Goal: Transaction & Acquisition: Purchase product/service

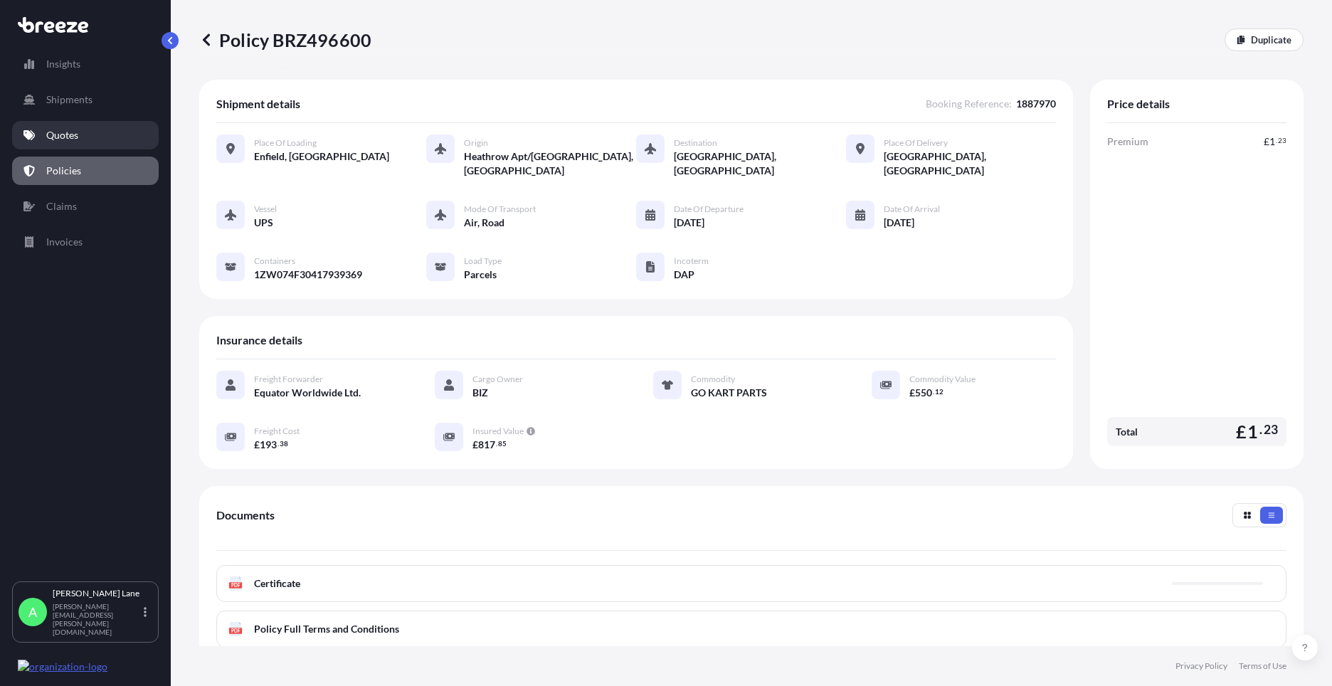
click at [87, 131] on link "Quotes" at bounding box center [85, 135] width 147 height 28
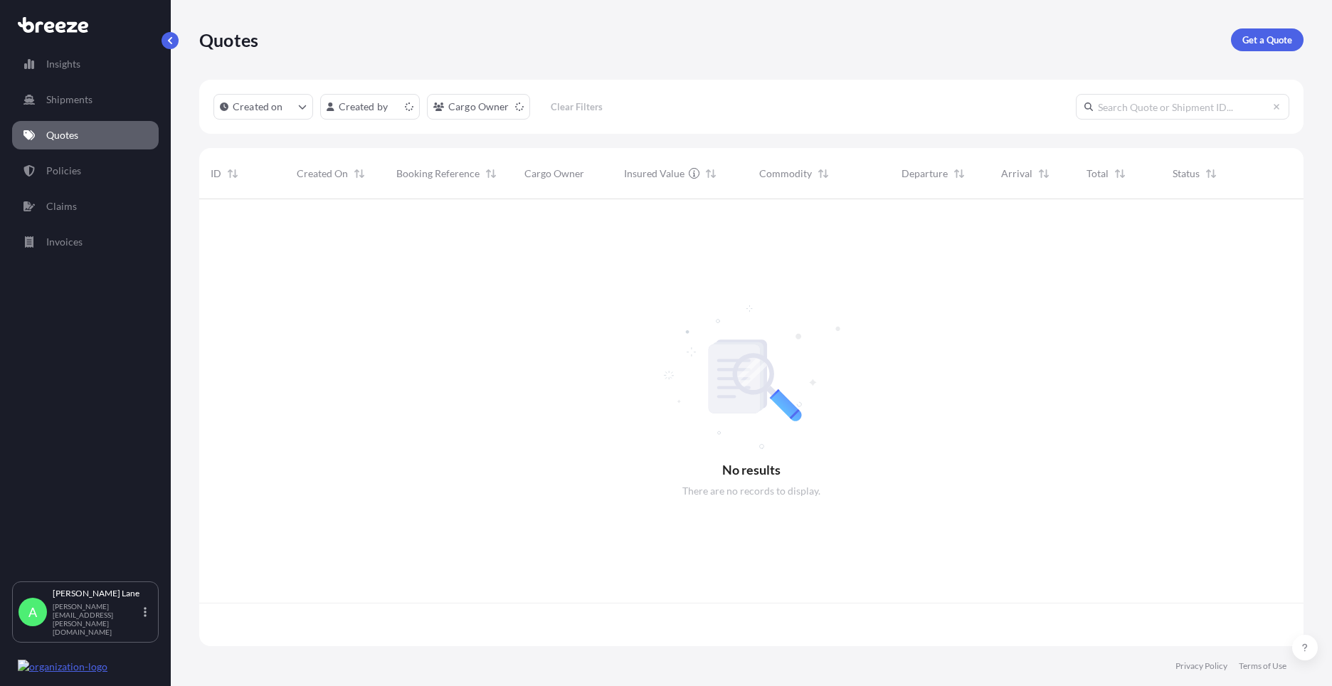
scroll to position [444, 1093]
click at [1247, 43] on p "Get a Quote" at bounding box center [1267, 40] width 50 height 14
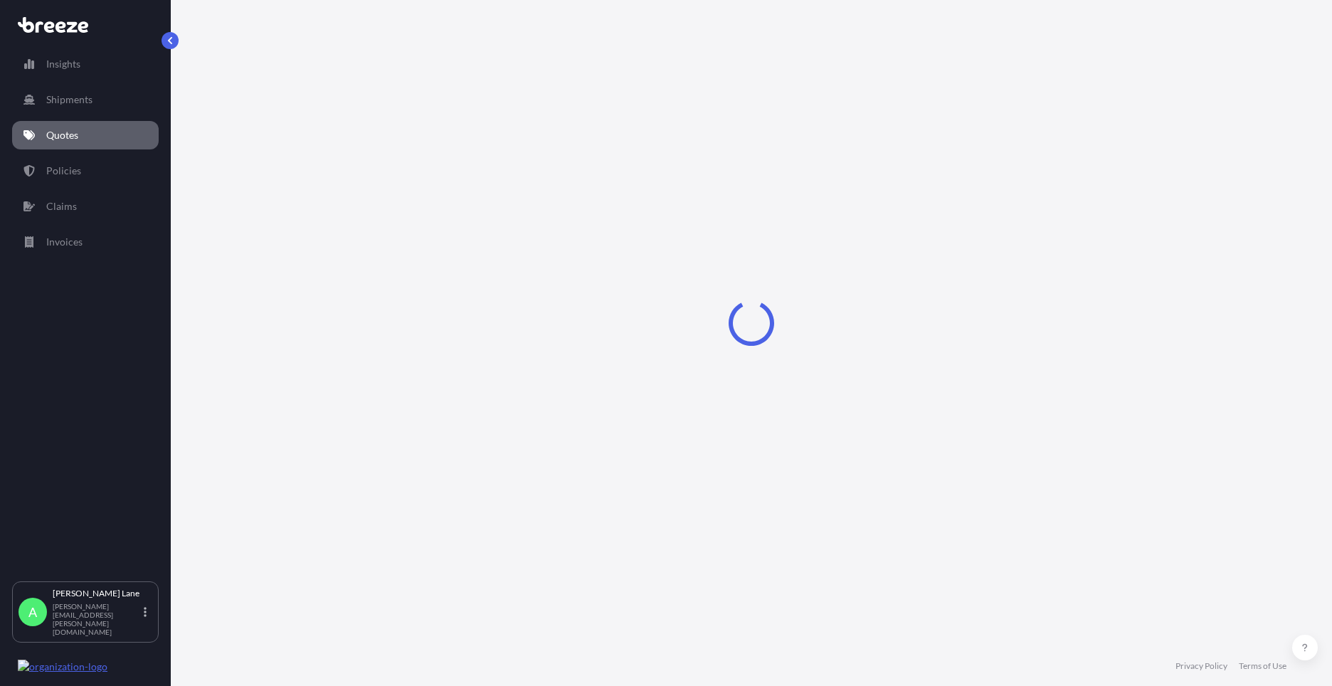
select select "Road"
select select "1"
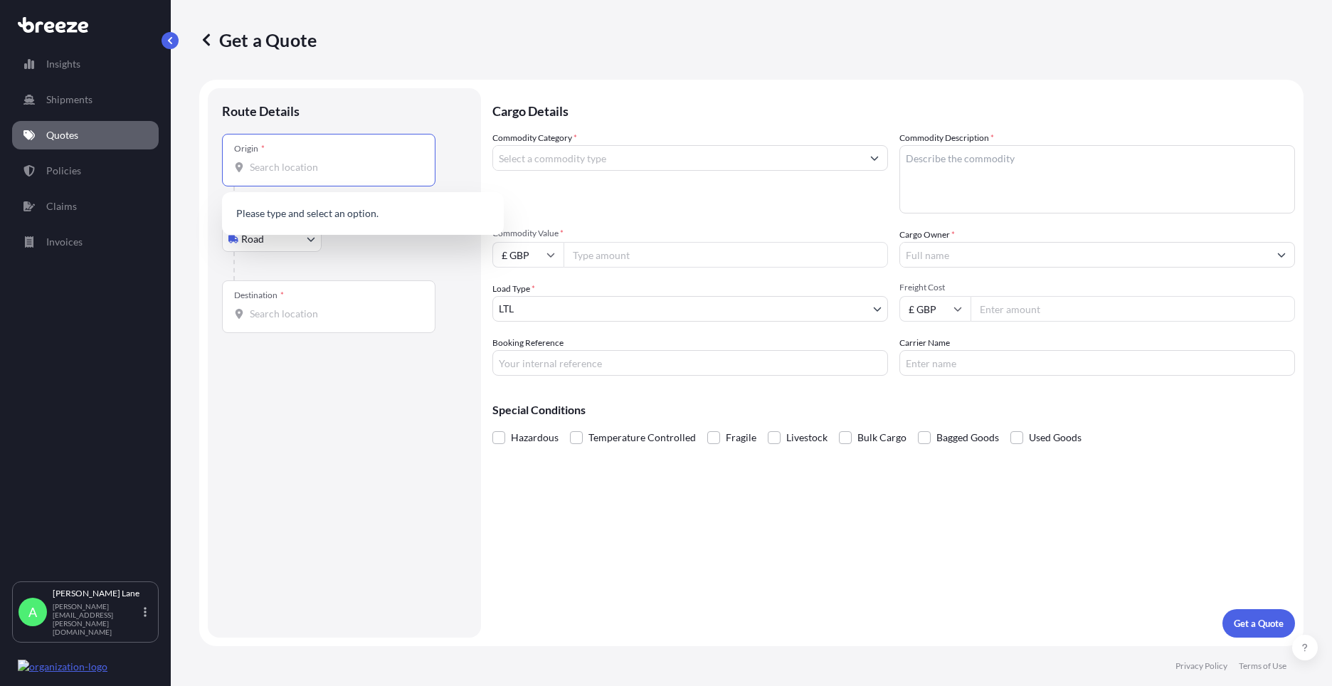
click at [310, 166] on input "Origin *" at bounding box center [334, 167] width 168 height 14
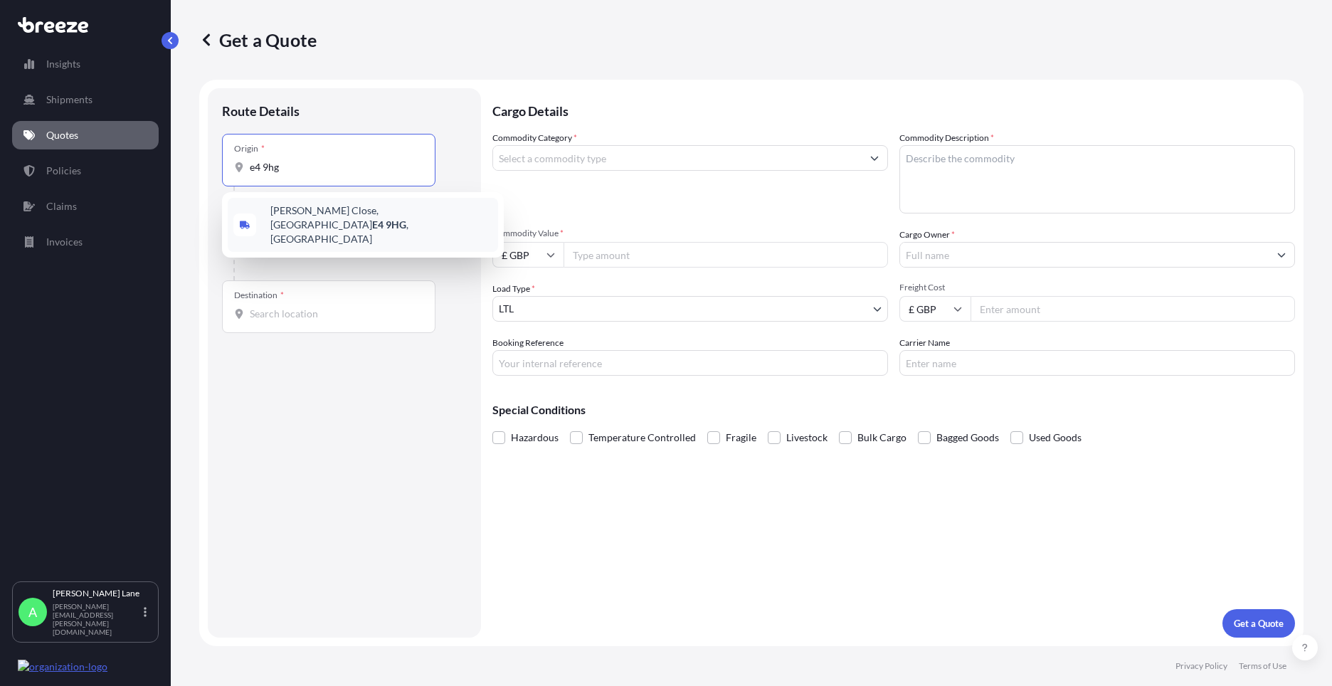
click at [321, 211] on span "[PERSON_NAME][STREET_ADDRESS]" at bounding box center [381, 224] width 222 height 43
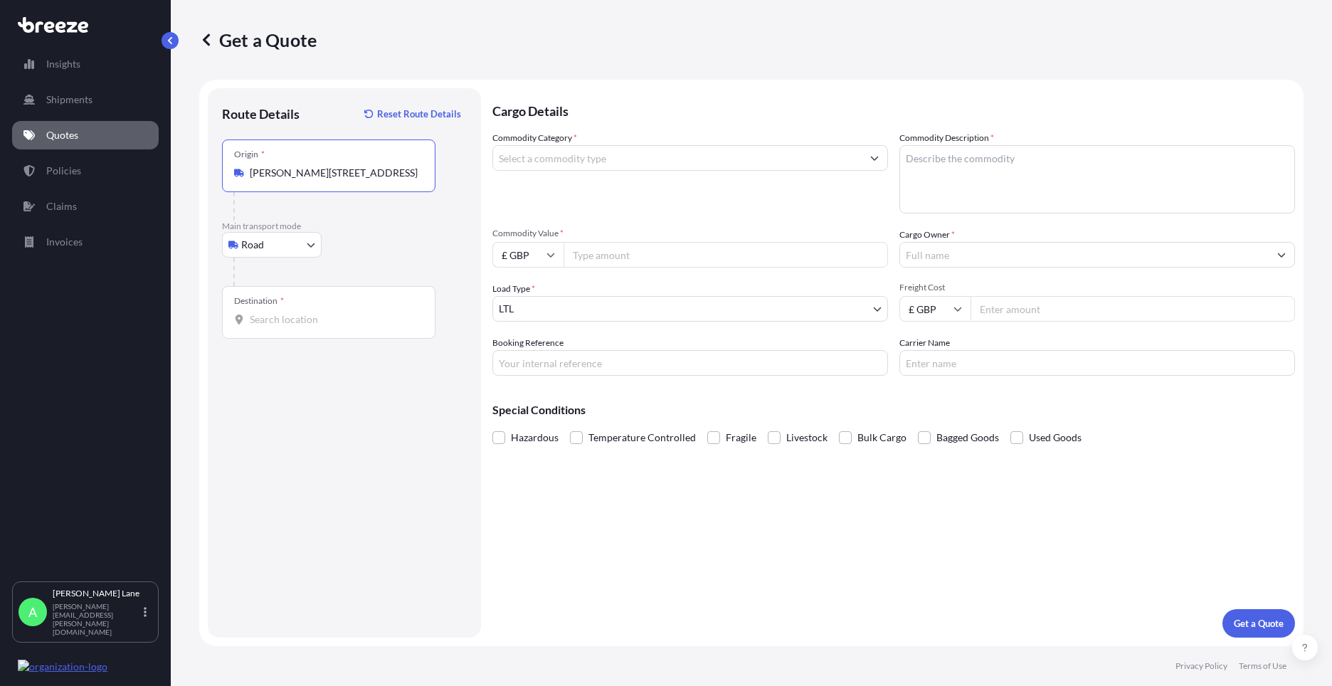
type input "[PERSON_NAME][STREET_ADDRESS]"
click at [314, 317] on input "Destination *" at bounding box center [334, 319] width 168 height 14
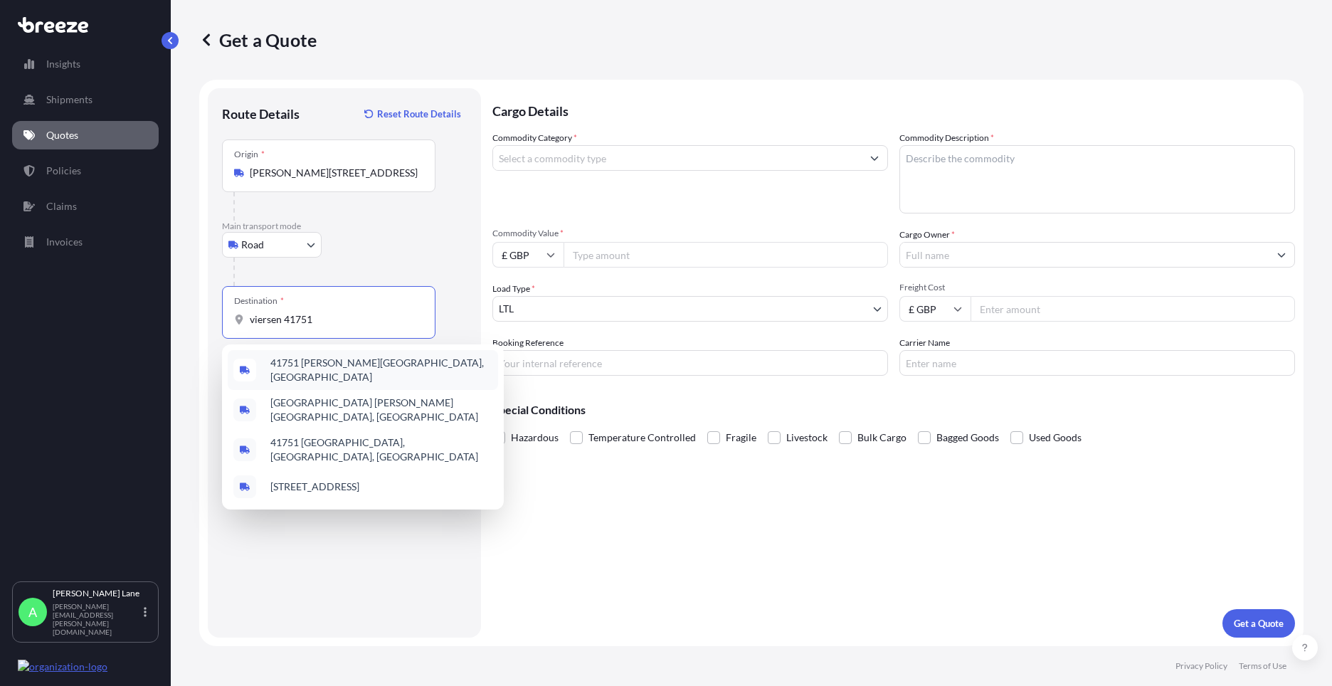
click at [309, 370] on span "41751 [PERSON_NAME][GEOGRAPHIC_DATA], [GEOGRAPHIC_DATA]" at bounding box center [381, 370] width 222 height 28
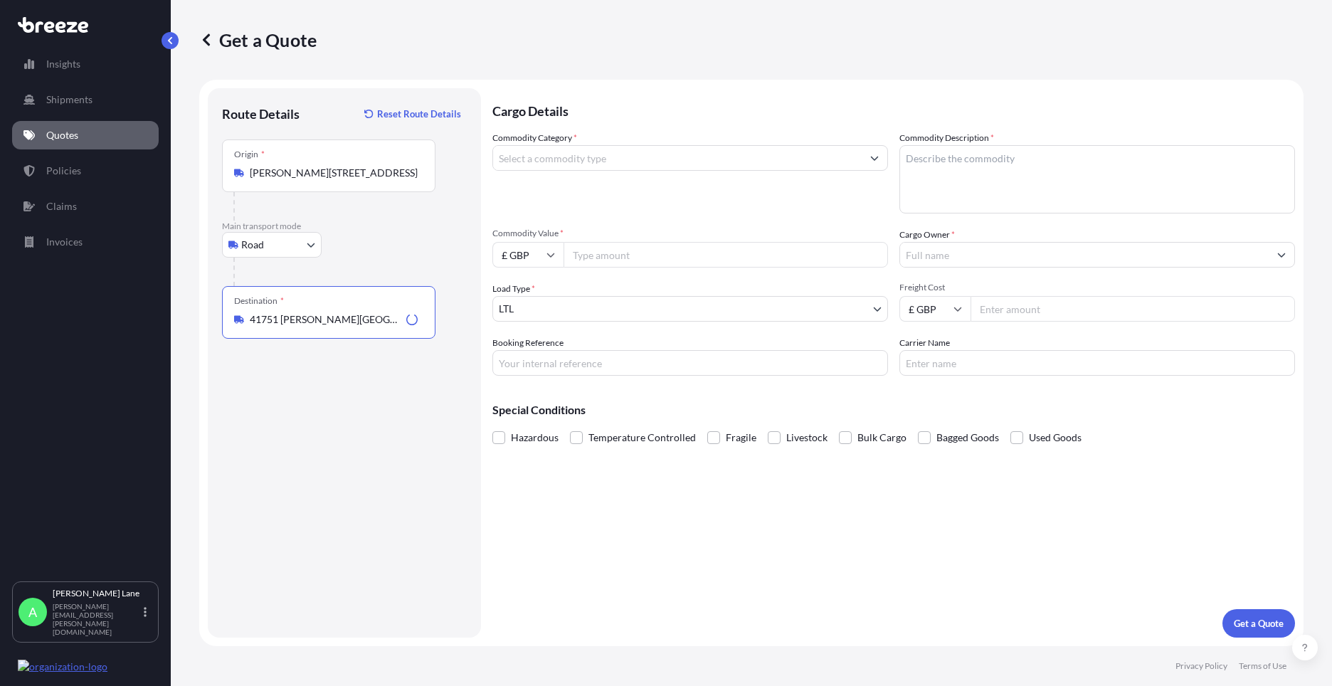
type input "41751 [PERSON_NAME][GEOGRAPHIC_DATA], [GEOGRAPHIC_DATA]"
click at [593, 157] on input "Commodity Category *" at bounding box center [677, 158] width 368 height 26
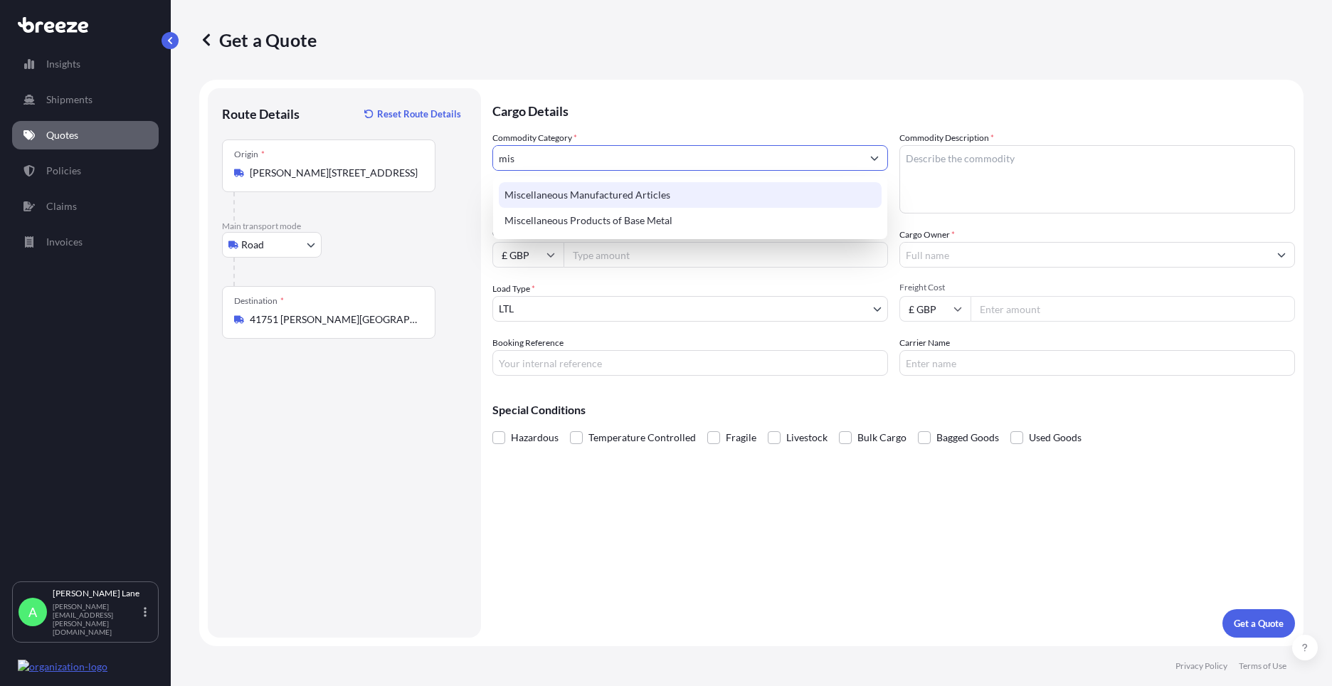
click at [590, 194] on div "Miscellaneous Manufactured Articles" at bounding box center [690, 195] width 383 height 26
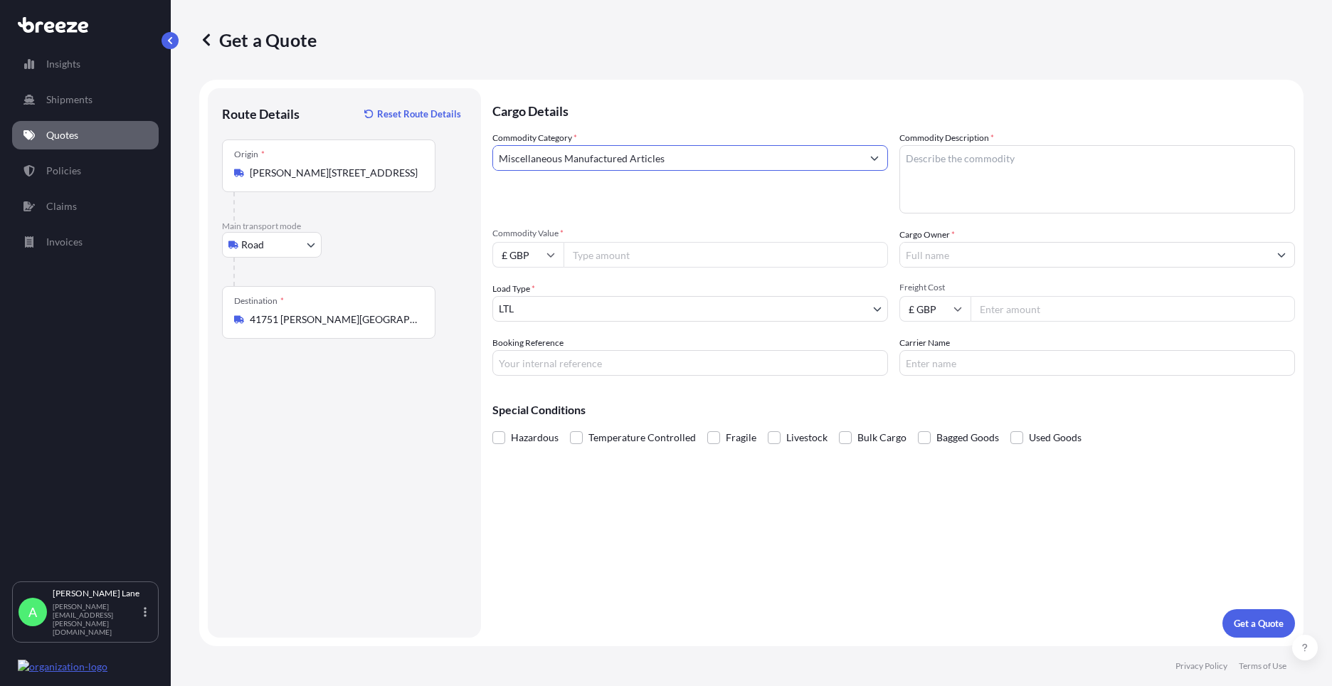
type input "Miscellaneous Manufactured Articles"
click at [600, 256] on input "Commodity Value *" at bounding box center [725, 255] width 324 height 26
type input "777"
drag, startPoint x: 590, startPoint y: 356, endPoint x: 586, endPoint y: 363, distance: 7.7
click at [590, 356] on input "Booking Reference" at bounding box center [690, 363] width 396 height 26
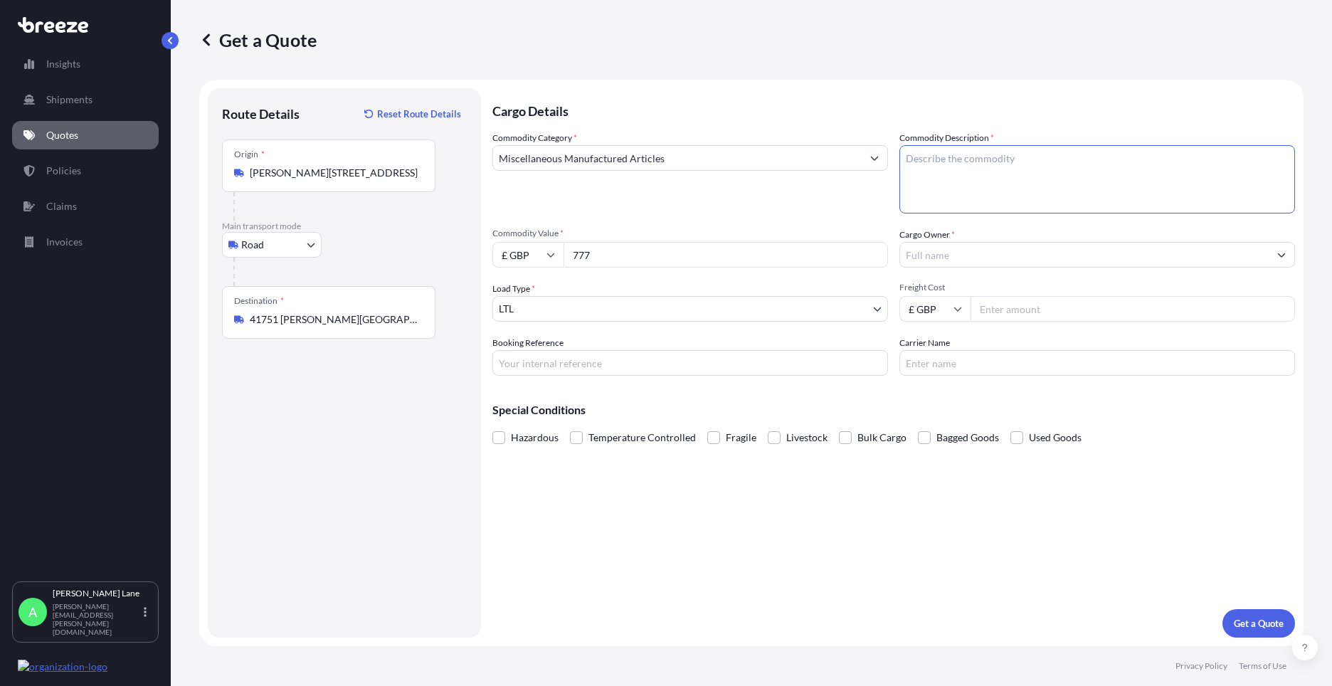
paste textarea "MANNEQUIN BUSTFORM & METAL BASE"
type textarea "MANNEQUIN BUSTFORM & METAL BASE"
click at [580, 366] on input "Booking Reference" at bounding box center [690, 363] width 396 height 26
type input "1887978"
click at [961, 254] on input "Cargo Owner *" at bounding box center [1084, 255] width 368 height 26
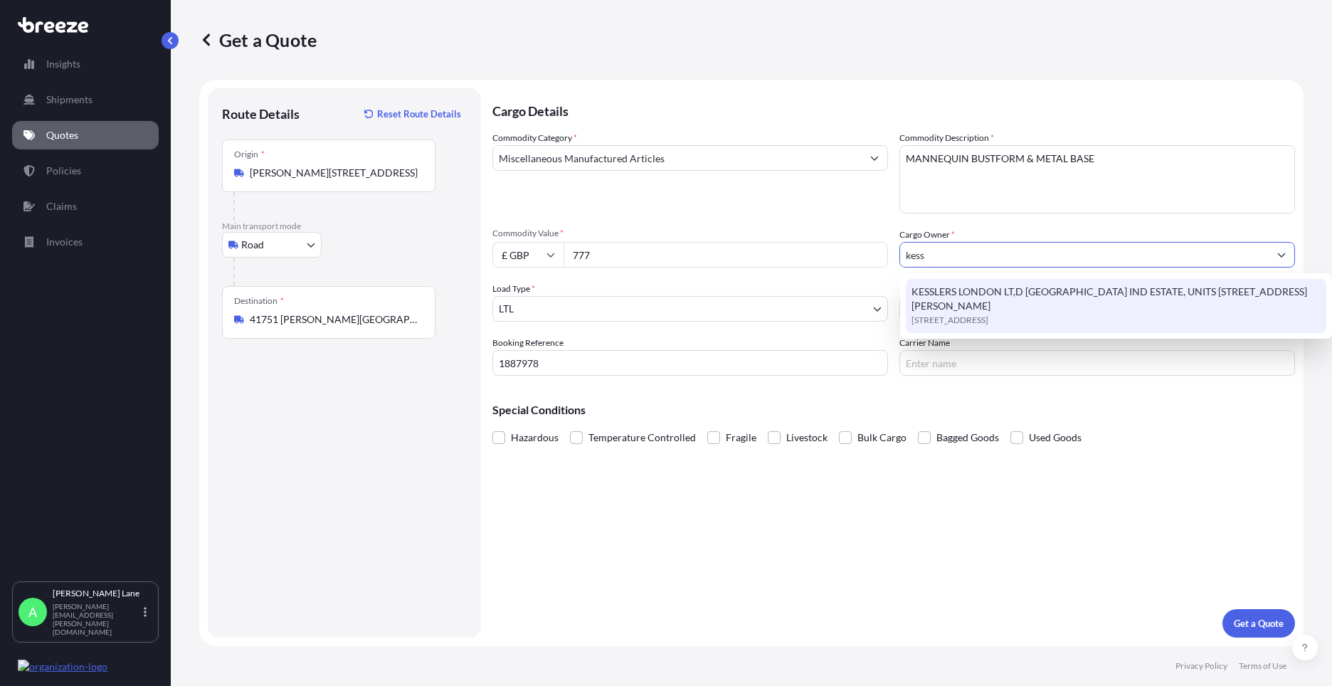
click at [1002, 304] on span "KESSLERS LONDON LT,D [GEOGRAPHIC_DATA] IND ESTATE, UNITS [STREET_ADDRESS][PERSO…" at bounding box center [1115, 299] width 409 height 28
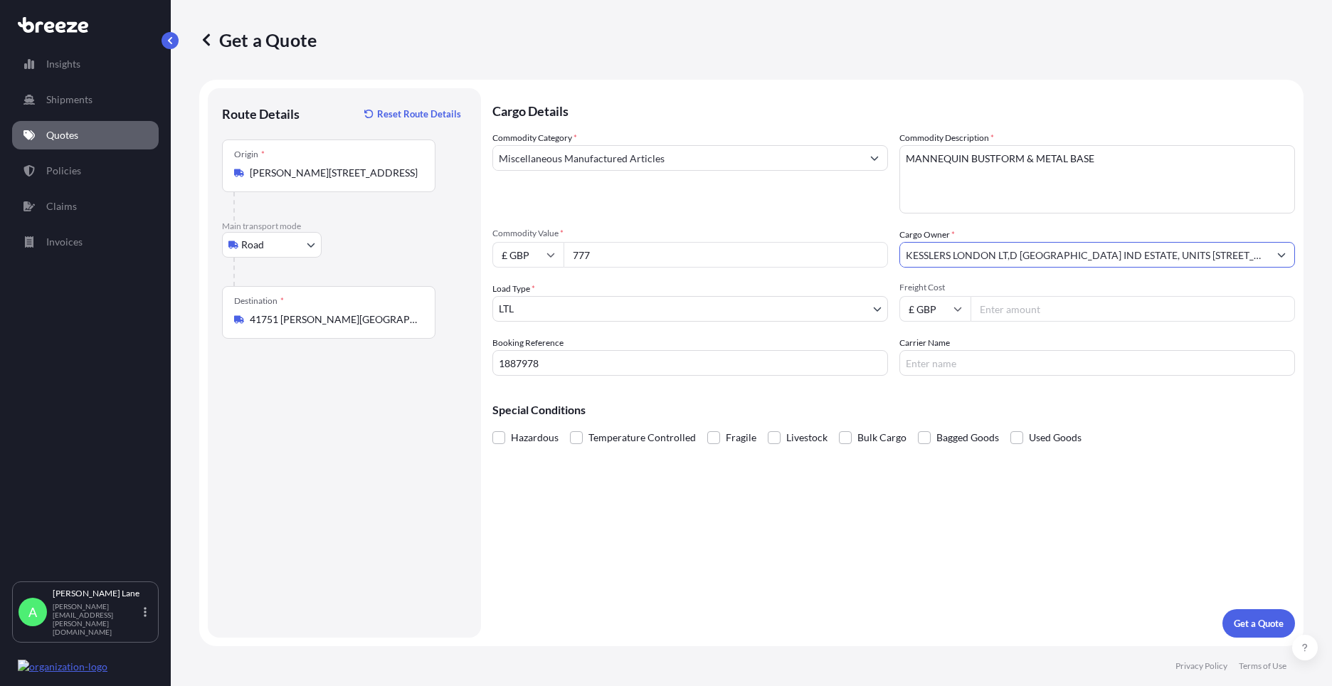
type input "KESSLERS LONDON LT,D [GEOGRAPHIC_DATA] IND ESTATE, UNITS [STREET_ADDRESS][PERSO…"
click at [1015, 314] on input "Freight Cost" at bounding box center [1132, 309] width 324 height 26
type input "75.45"
click at [920, 368] on input "Carrier Name" at bounding box center [1097, 363] width 396 height 26
drag, startPoint x: 950, startPoint y: 367, endPoint x: 838, endPoint y: 368, distance: 112.4
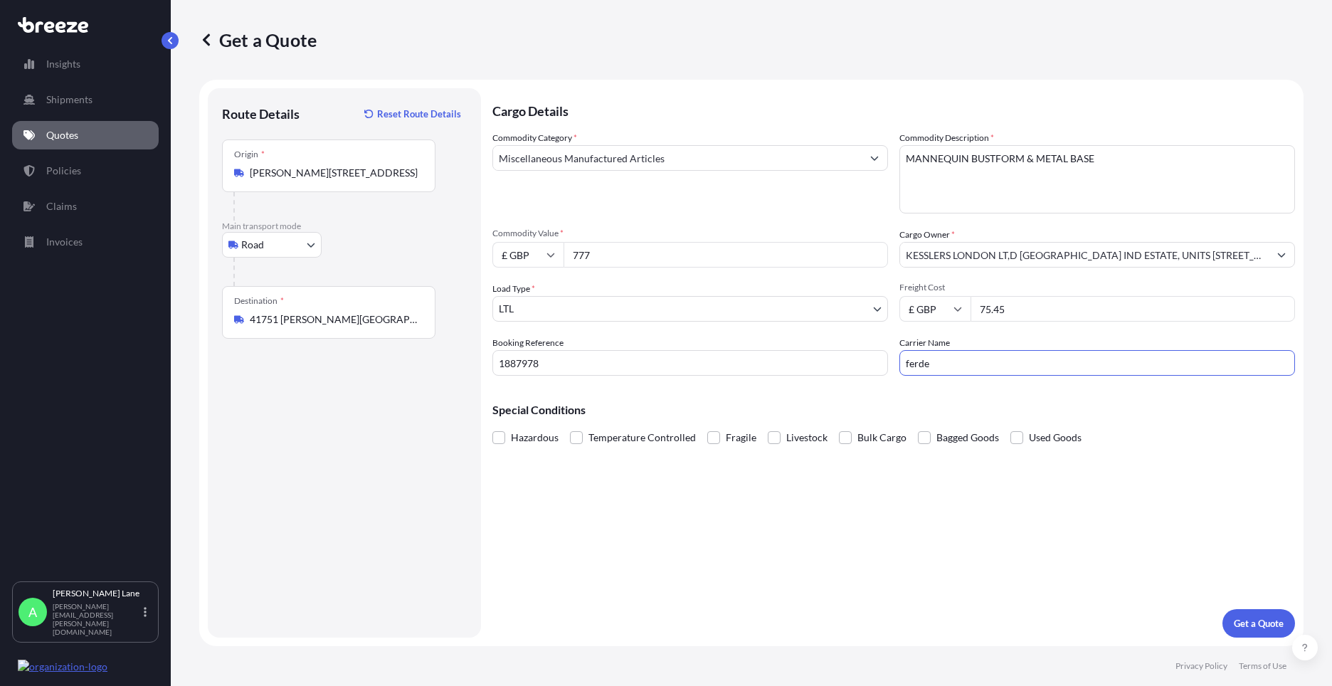
click at [838, 368] on div "Commodity Category * Miscellaneous Manufactured Articles Commodity Description …" at bounding box center [893, 253] width 802 height 245
type input "FEDEX"
click at [792, 491] on div "Cargo Details Commodity Category * Miscellaneous Manufactured Articles Commodit…" at bounding box center [893, 362] width 802 height 549
click at [1237, 622] on p "Get a Quote" at bounding box center [1258, 623] width 50 height 14
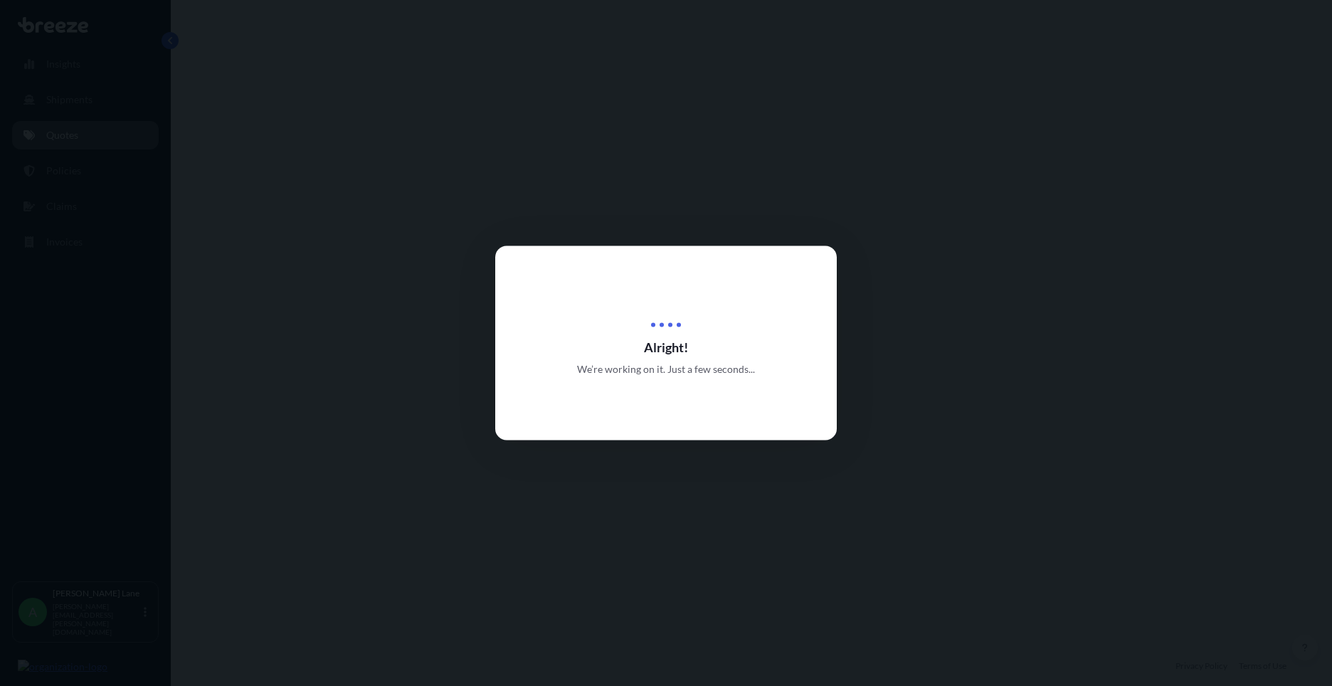
select select "Road"
select select "1"
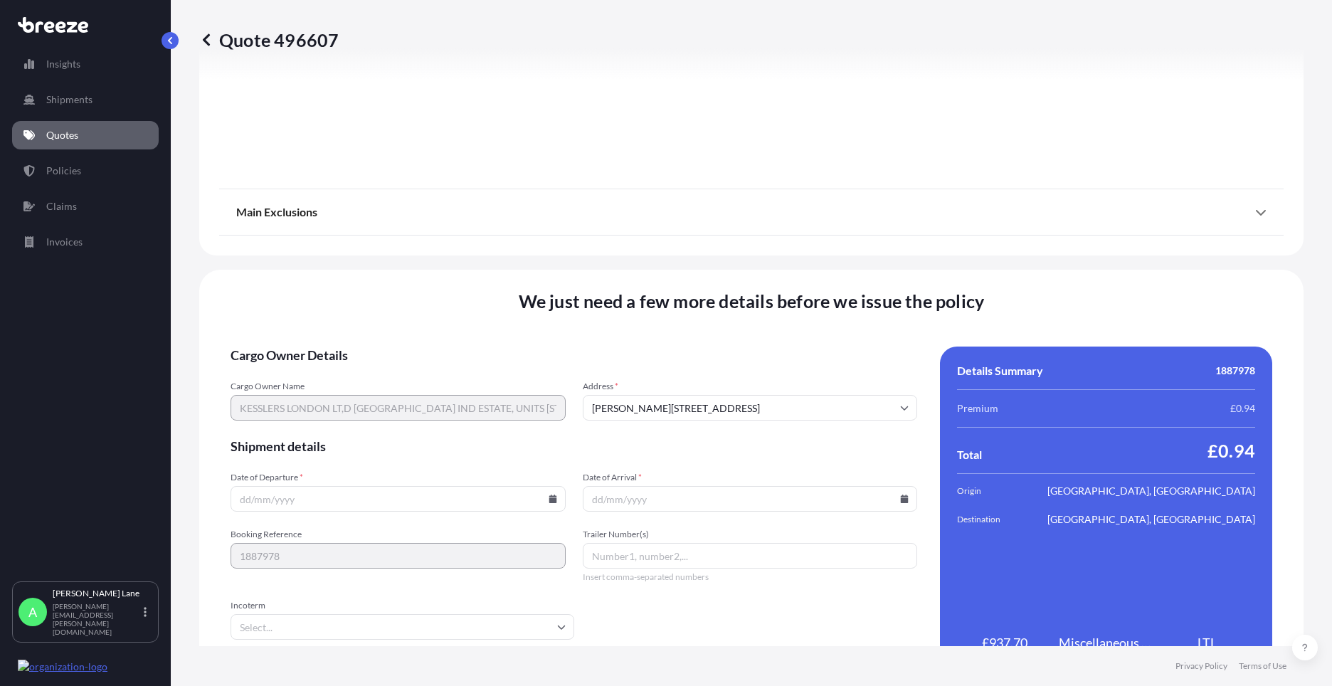
scroll to position [1572, 0]
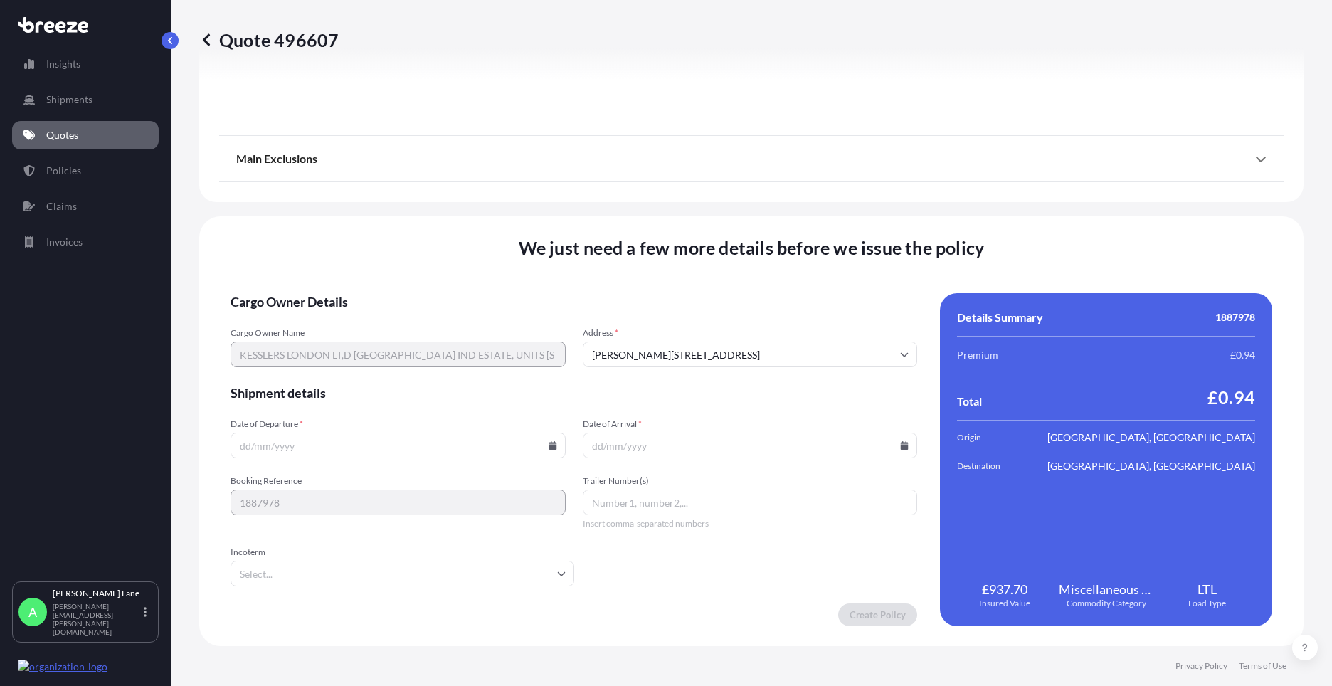
click at [548, 452] on input "Date of Departure *" at bounding box center [397, 445] width 335 height 26
click at [548, 449] on icon at bounding box center [552, 445] width 8 height 9
click at [329, 322] on button "12" at bounding box center [330, 318] width 23 height 23
type input "[DATE]"
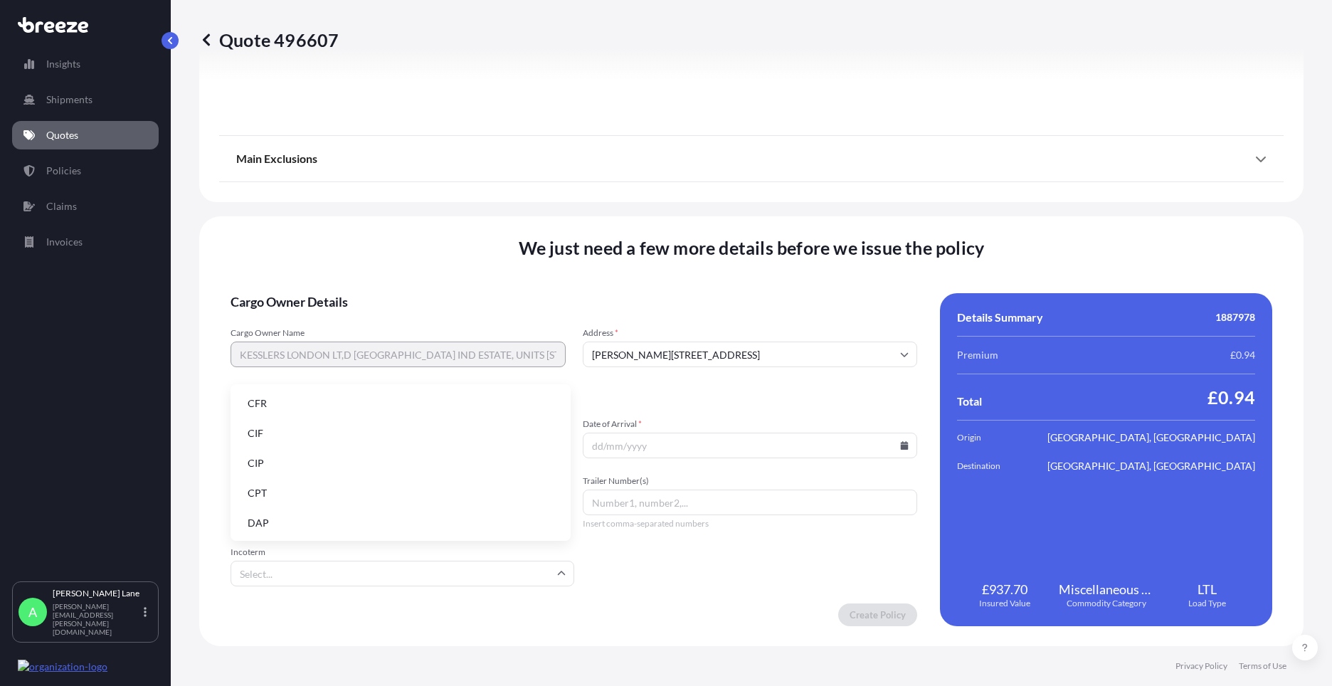
click at [314, 570] on input "Incoterm" at bounding box center [402, 574] width 344 height 26
click at [344, 405] on li "DDP" at bounding box center [400, 410] width 329 height 27
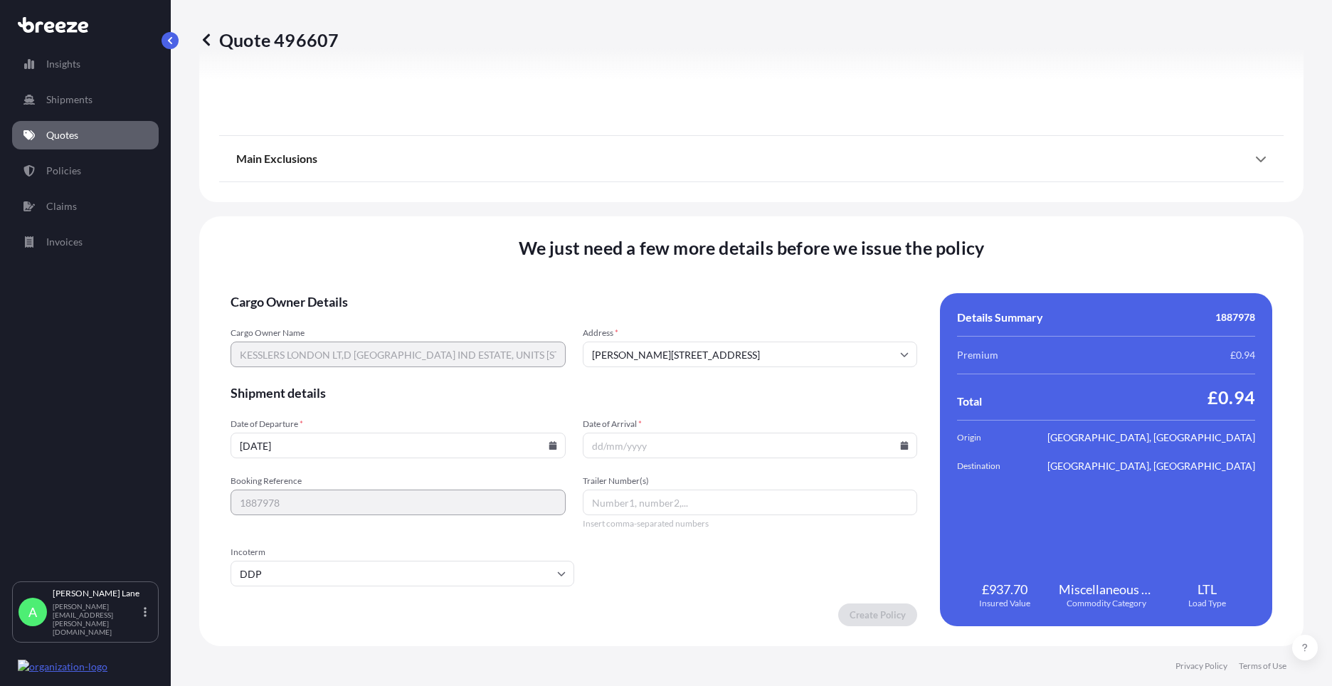
paste input "883502196791"
type input "883502196791"
click at [902, 446] on input "Date of Arrival *" at bounding box center [750, 445] width 335 height 26
click at [901, 442] on icon at bounding box center [905, 445] width 8 height 9
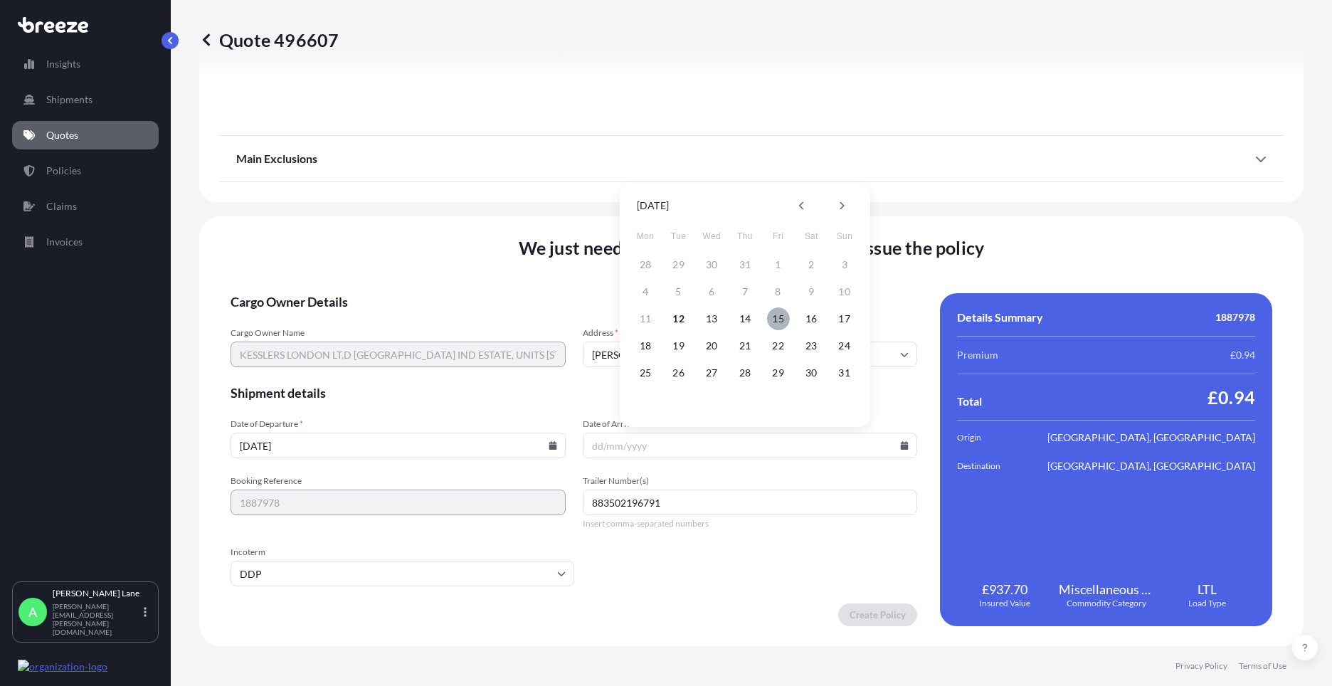
click at [779, 317] on button "15" at bounding box center [778, 318] width 23 height 23
type input "[DATE]"
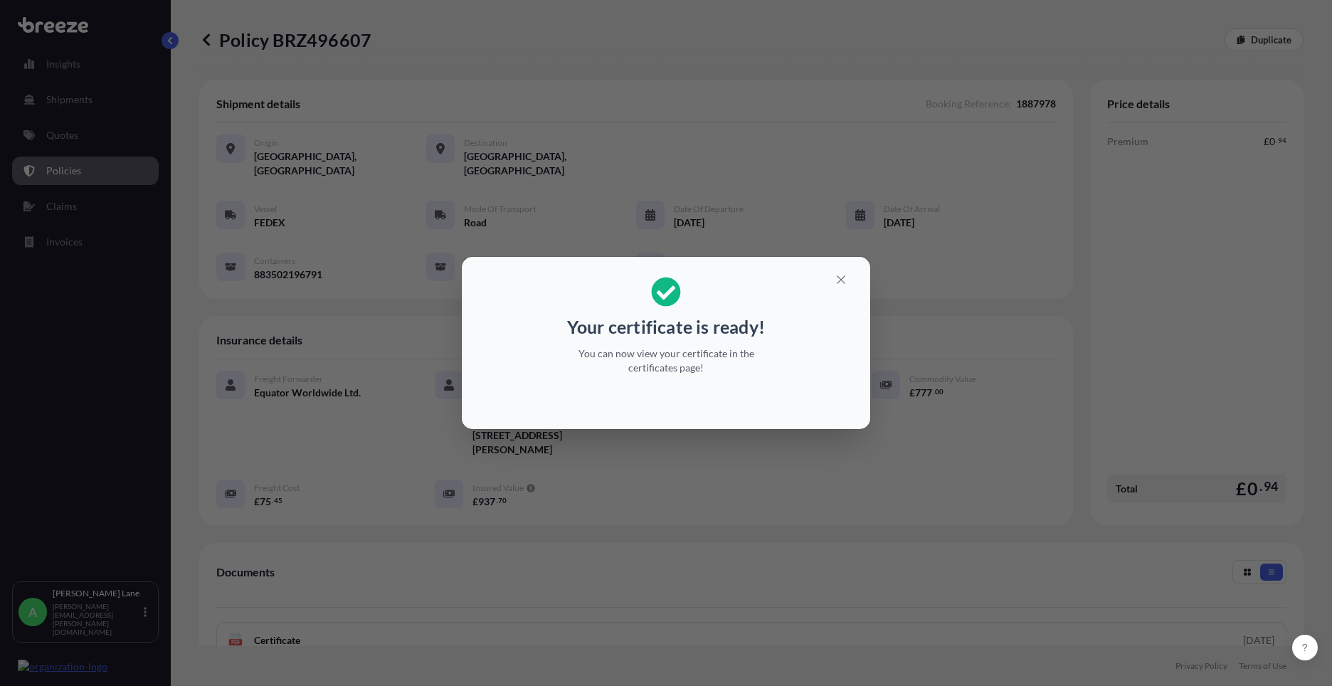
click at [839, 290] on button "button" at bounding box center [841, 279] width 36 height 23
